Goal: Information Seeking & Learning: Learn about a topic

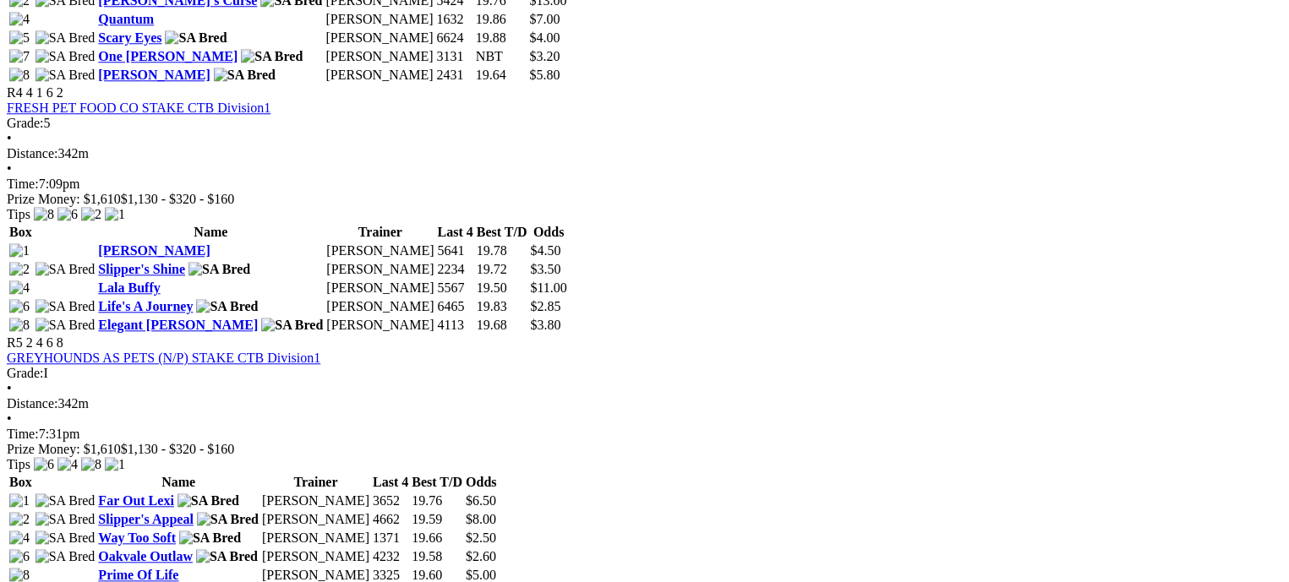
scroll to position [1691, 0]
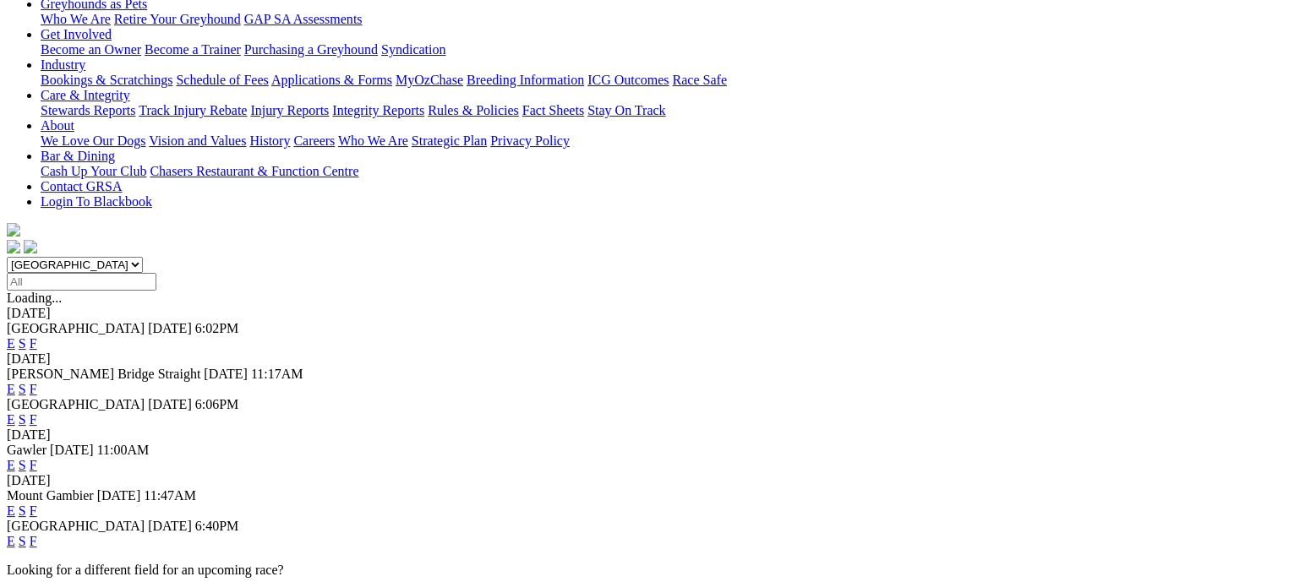
scroll to position [254, 0]
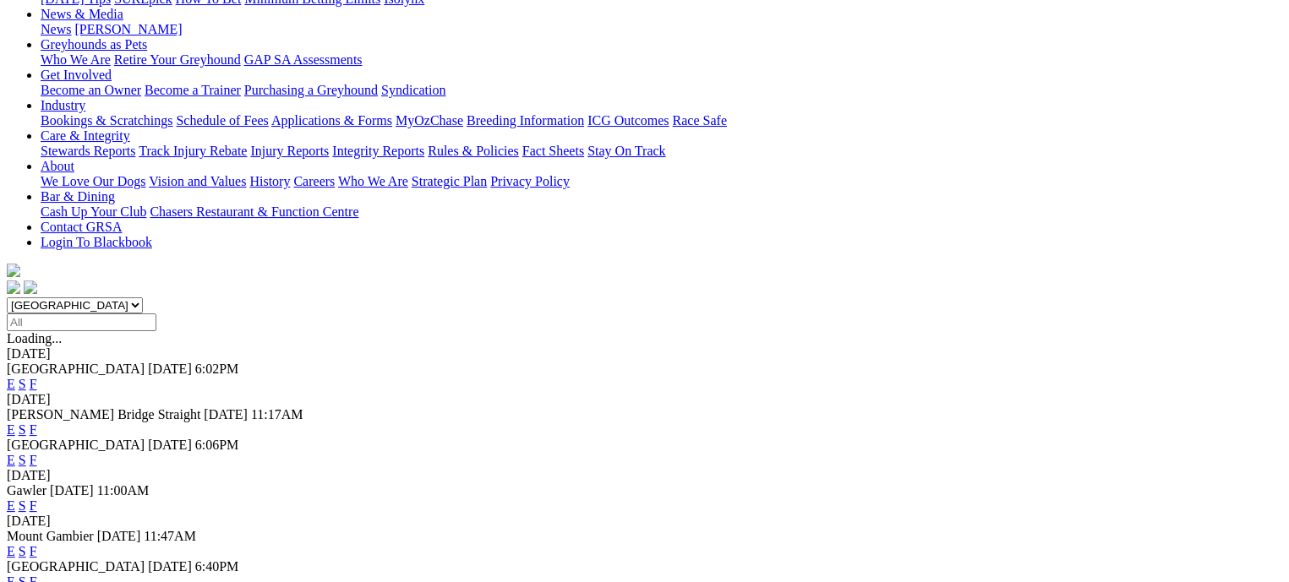
click at [37, 423] on link "F" at bounding box center [34, 430] width 8 height 14
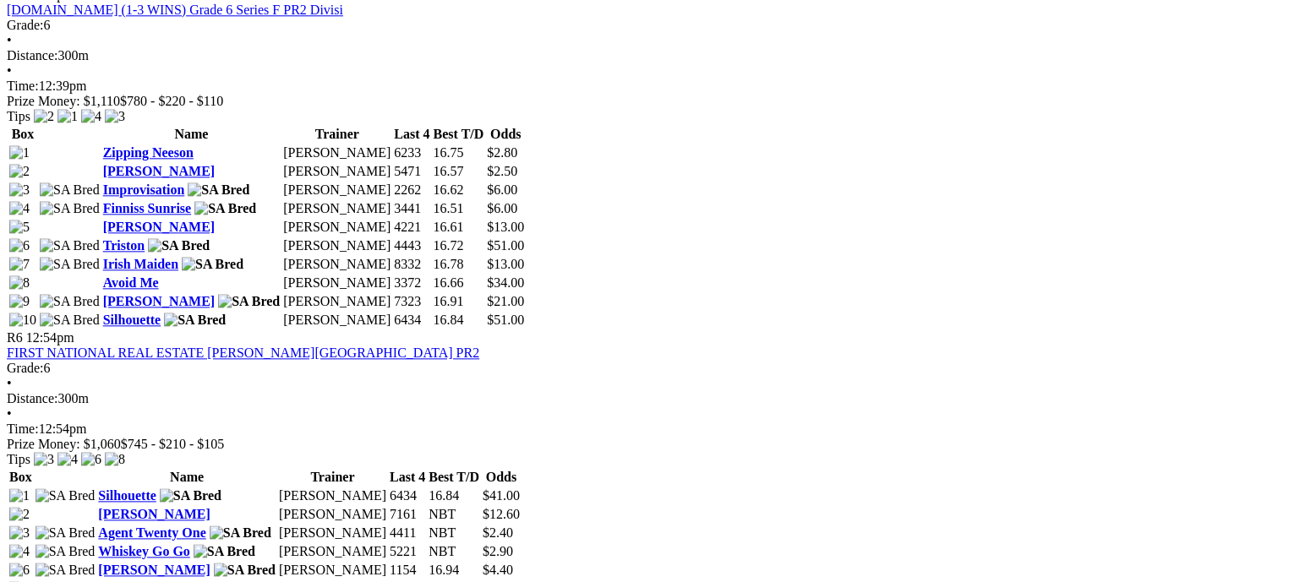
scroll to position [1944, 0]
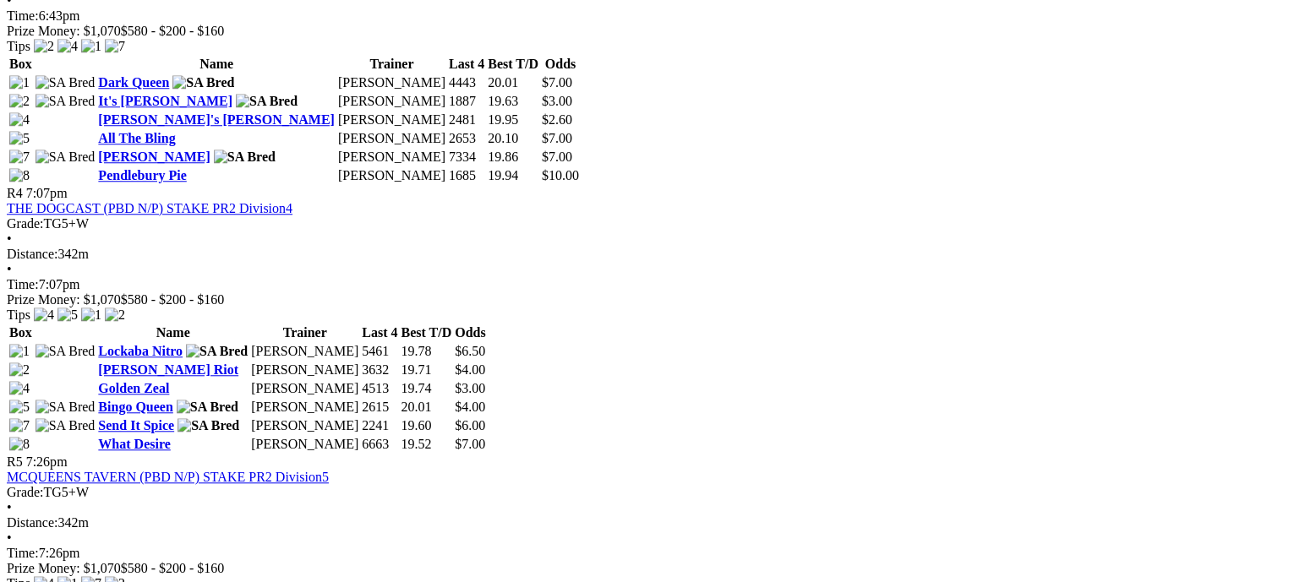
scroll to position [1691, 0]
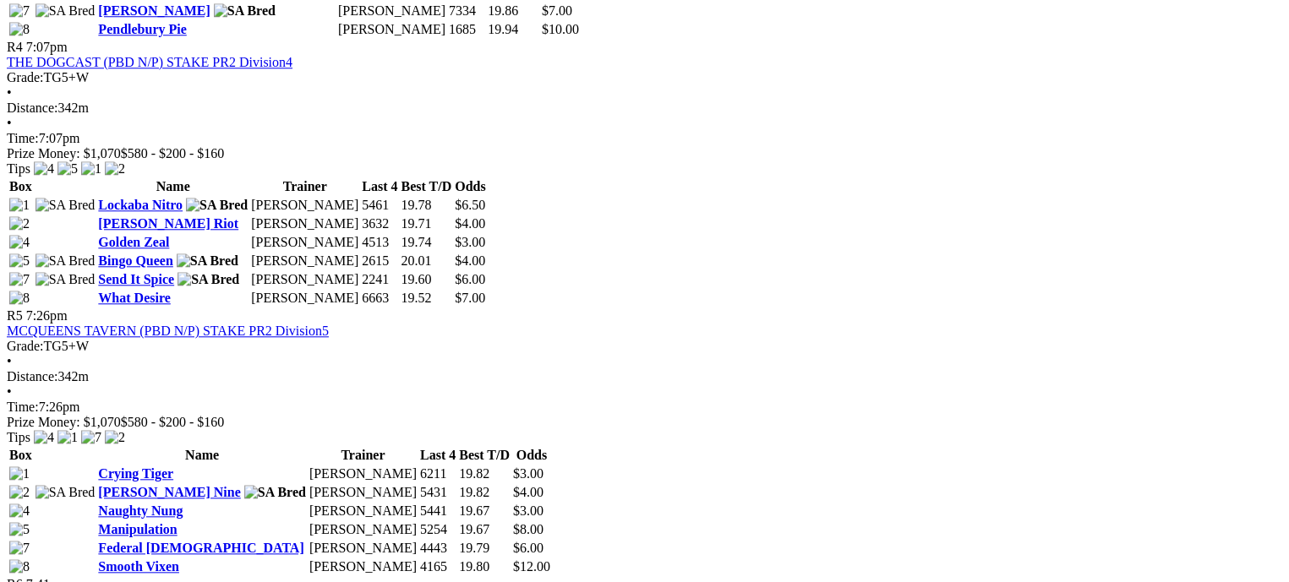
scroll to position [1606, 0]
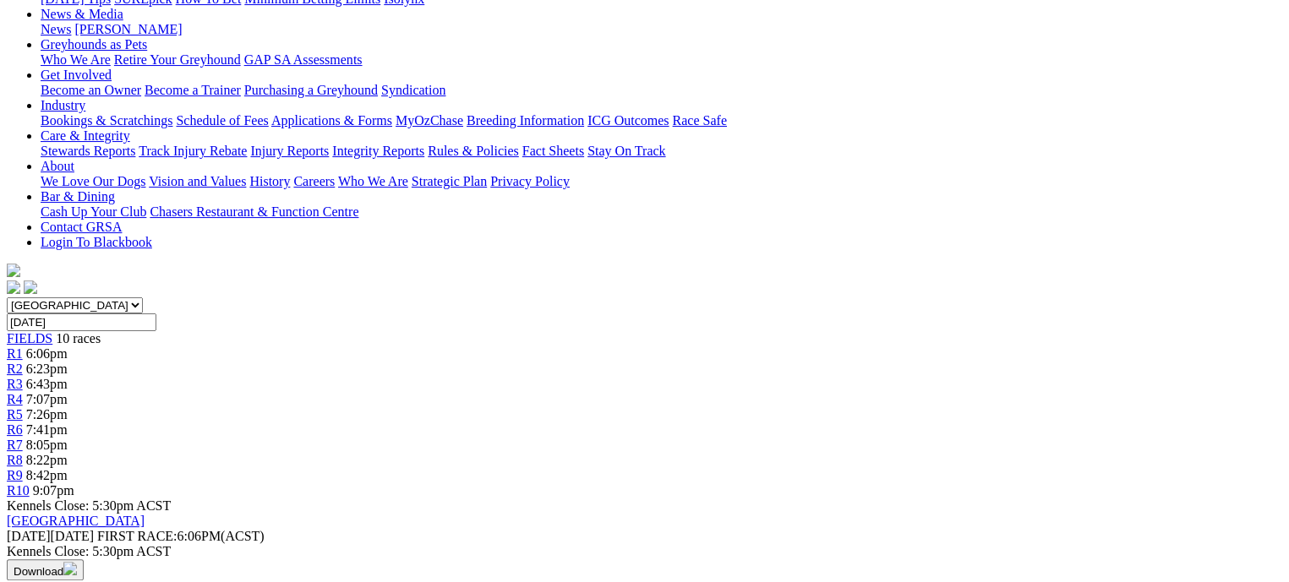
scroll to position [254, 0]
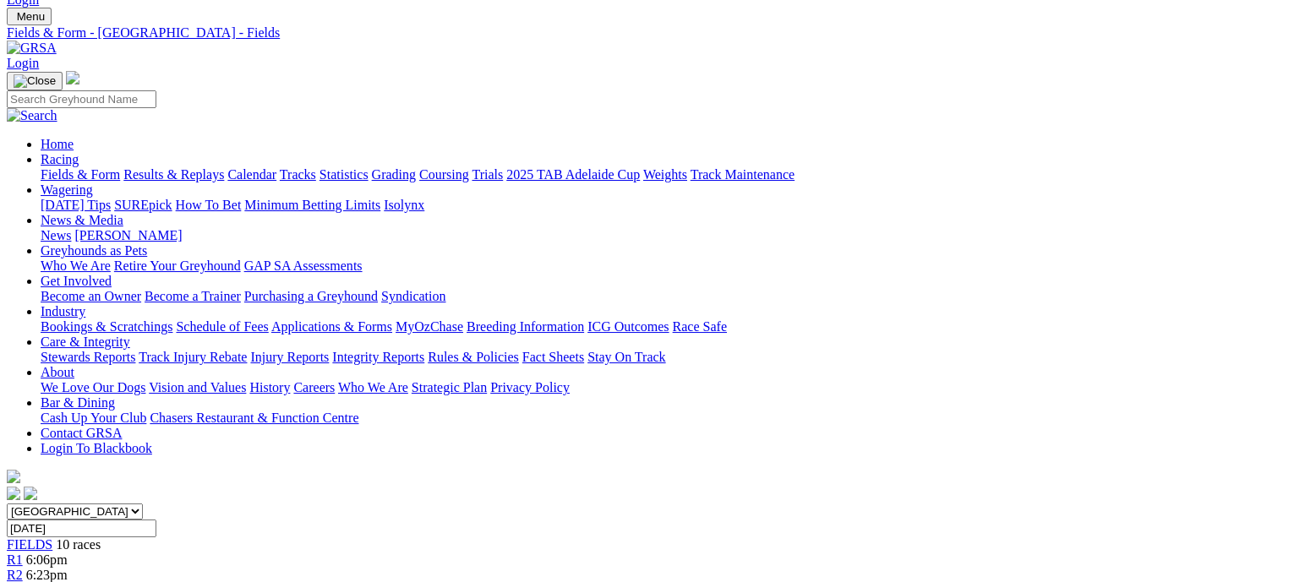
scroll to position [85, 0]
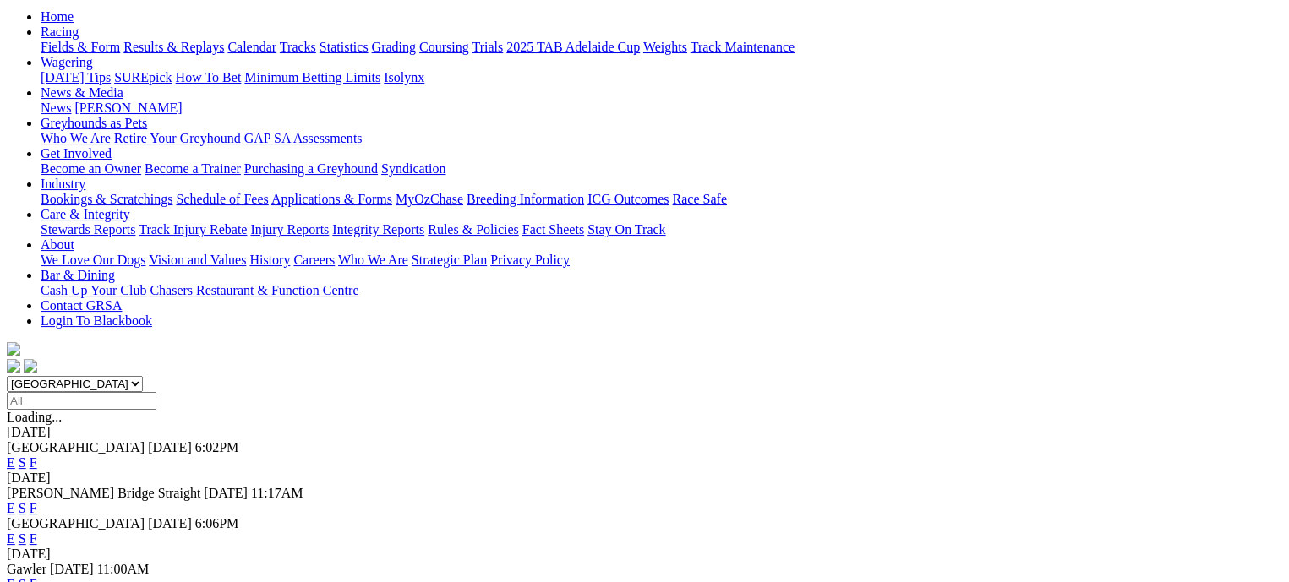
scroll to position [254, 0]
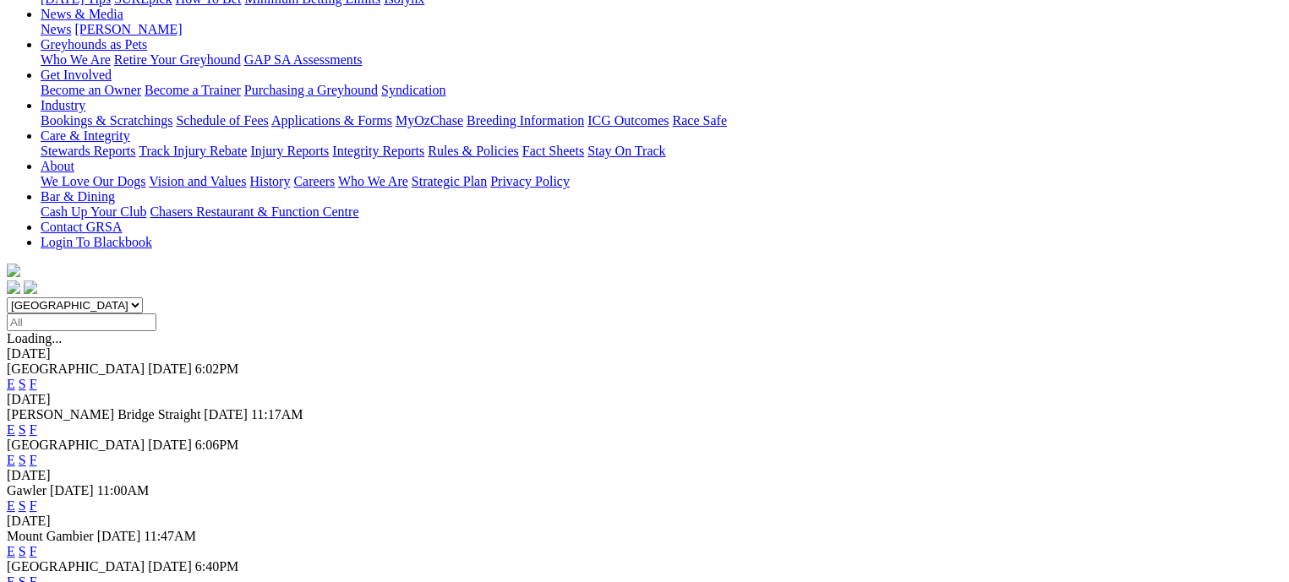
click at [37, 499] on link "F" at bounding box center [34, 506] width 8 height 14
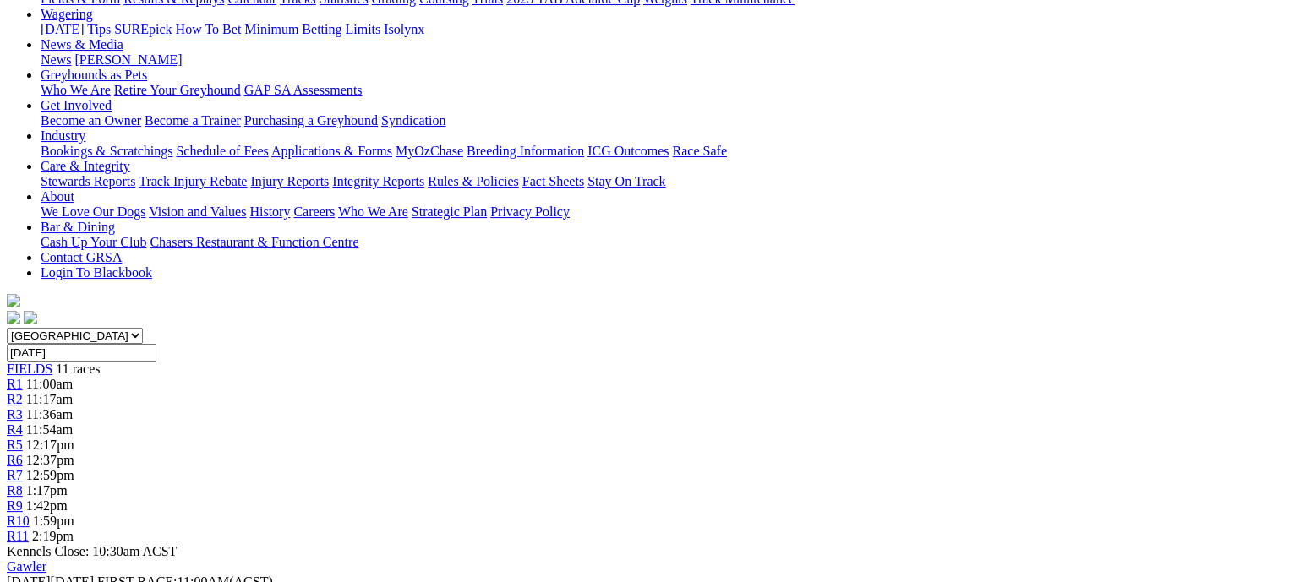
scroll to position [254, 0]
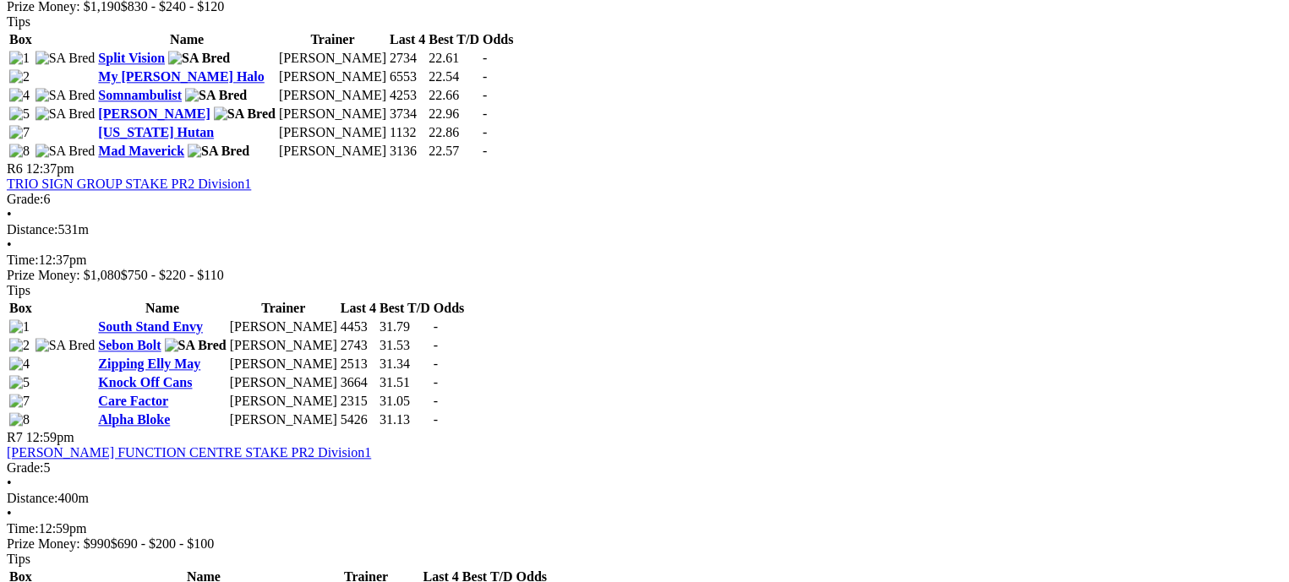
scroll to position [2029, 0]
